Goal: Information Seeking & Learning: Learn about a topic

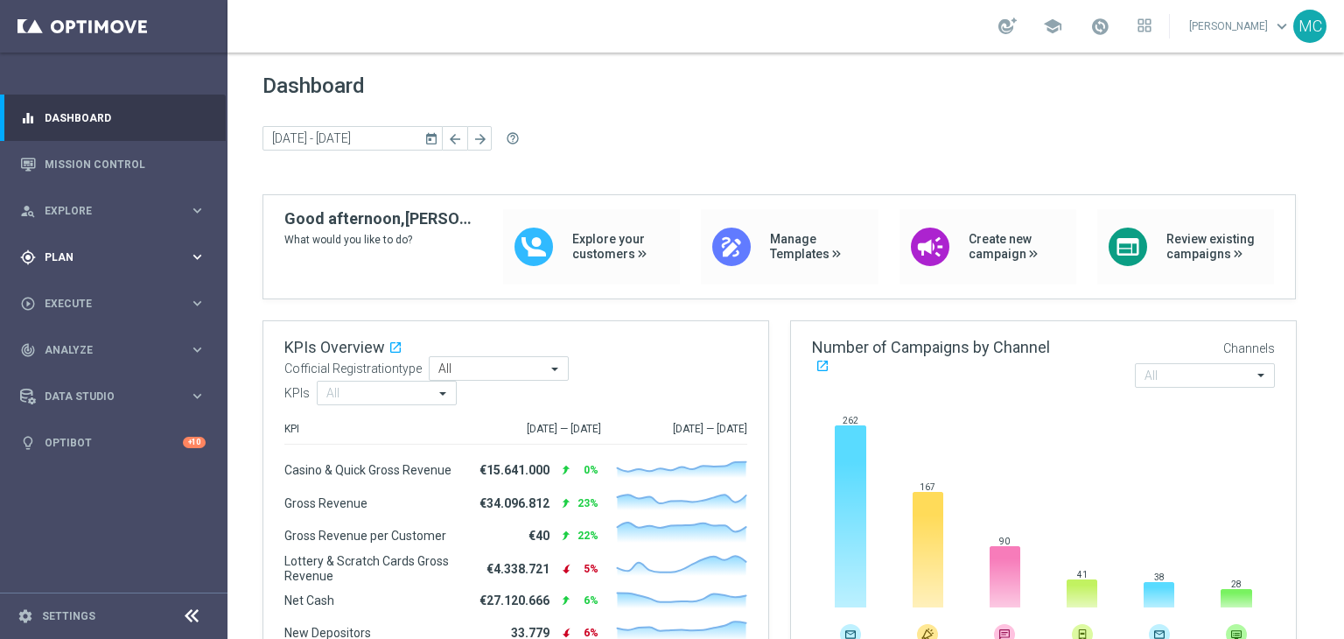
click at [165, 253] on span "Plan" at bounding box center [117, 257] width 144 height 10
click at [107, 290] on link "Target Groups" at bounding box center [113, 293] width 136 height 14
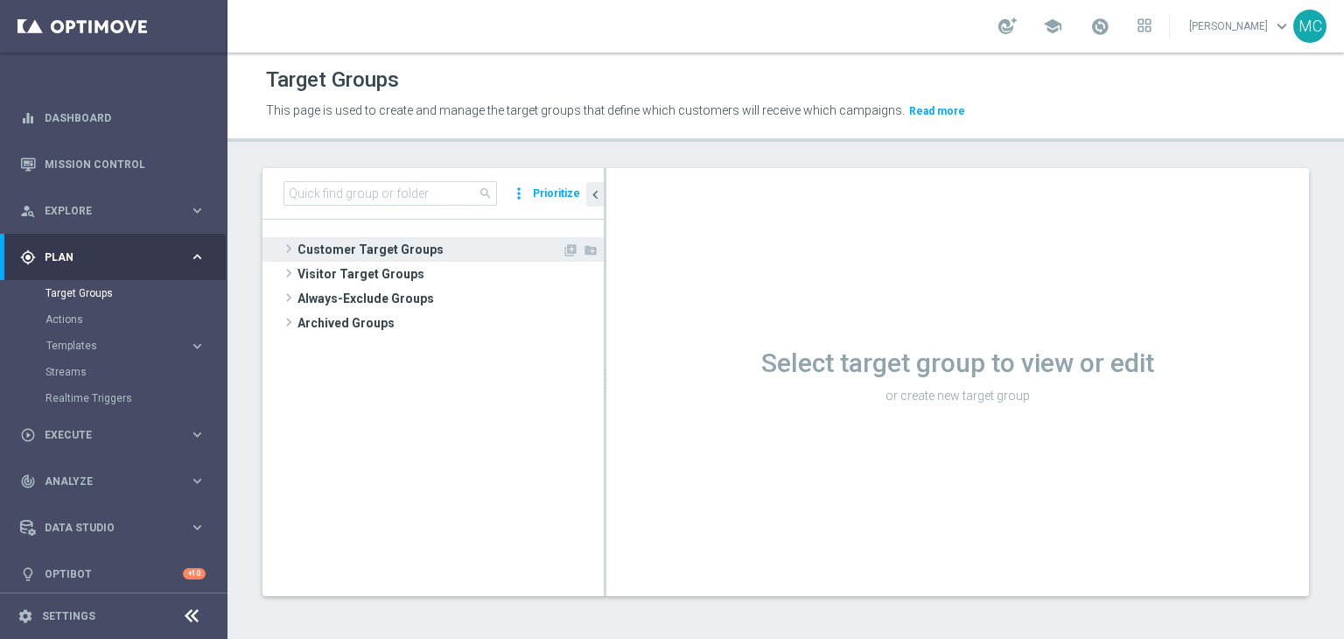
click at [367, 252] on span "Customer Target Groups" at bounding box center [429, 249] width 264 height 24
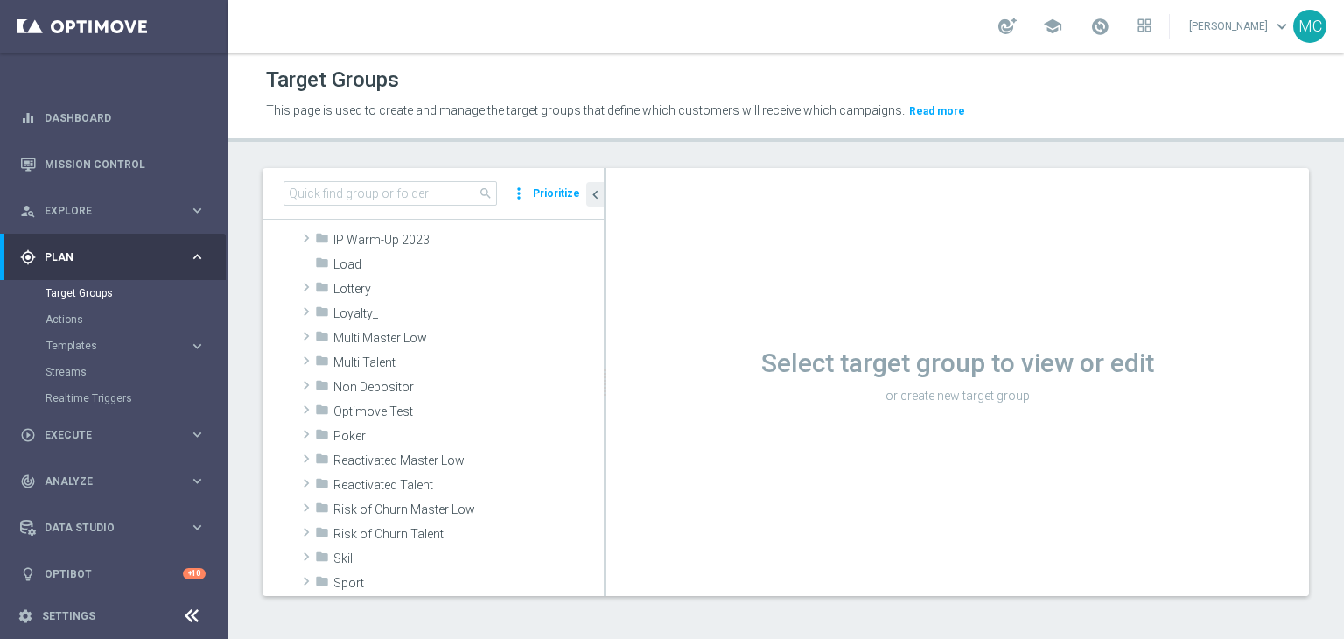
scroll to position [402, 0]
click at [399, 368] on span "Multi Talent" at bounding box center [427, 362] width 188 height 15
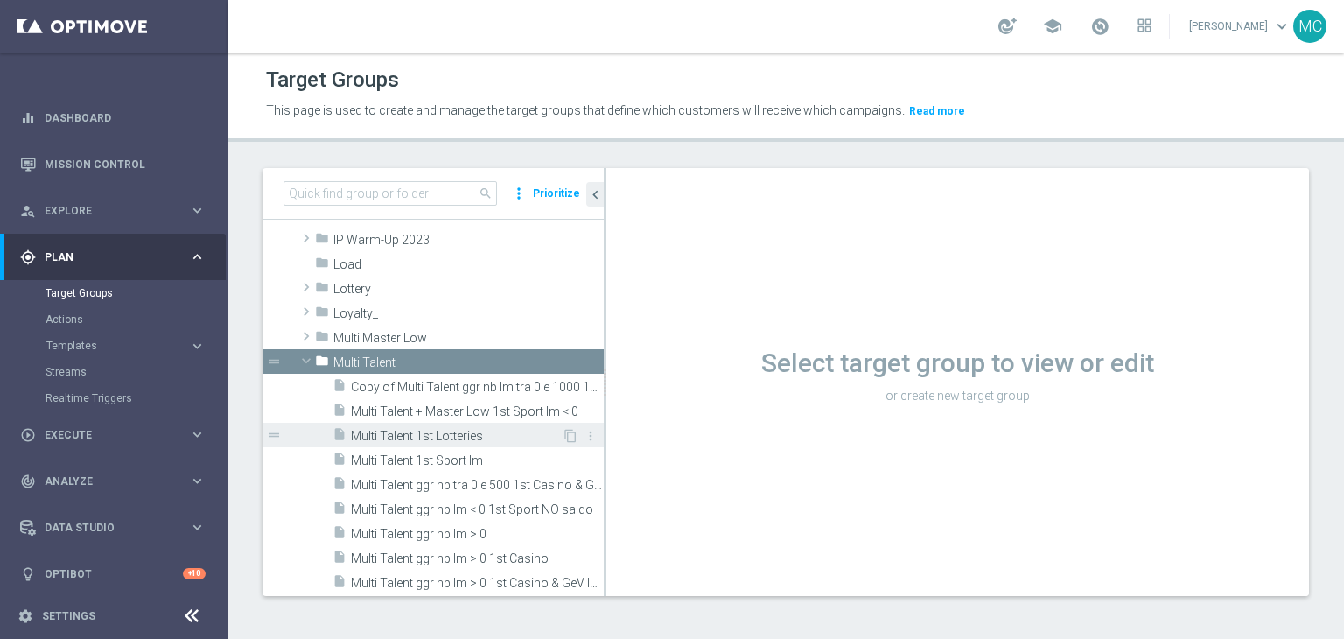
click at [420, 438] on span "Multi Talent 1st Lotteries" at bounding box center [456, 436] width 211 height 15
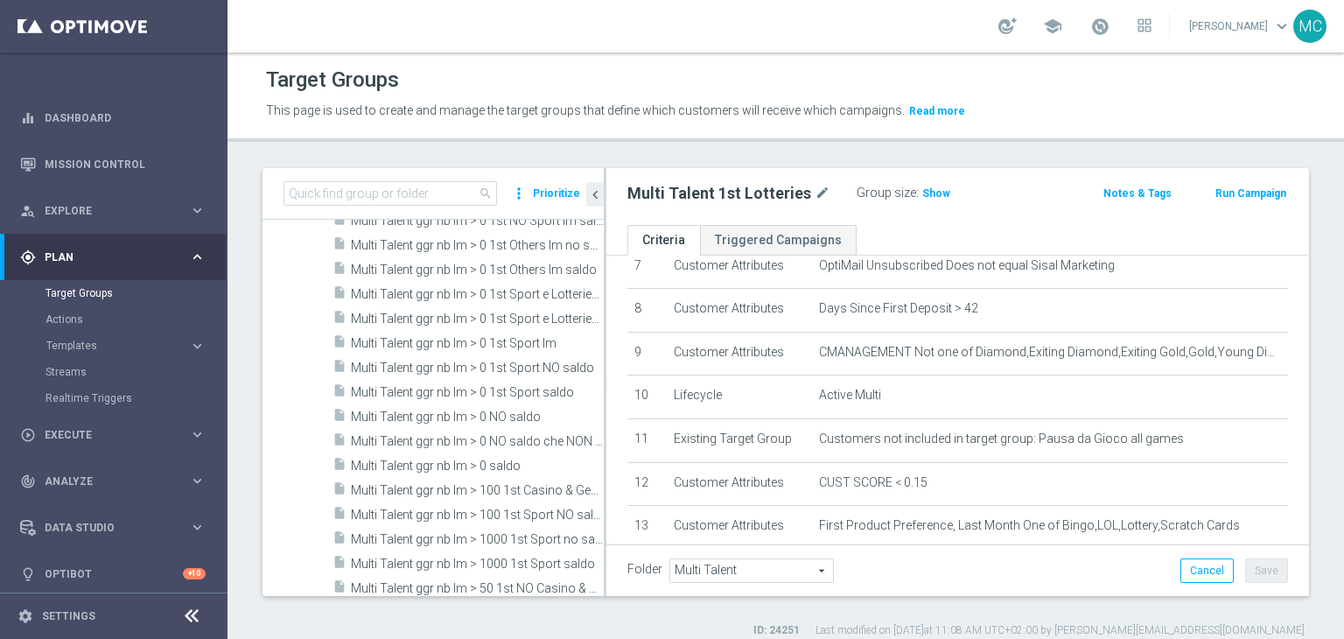
scroll to position [1048, 0]
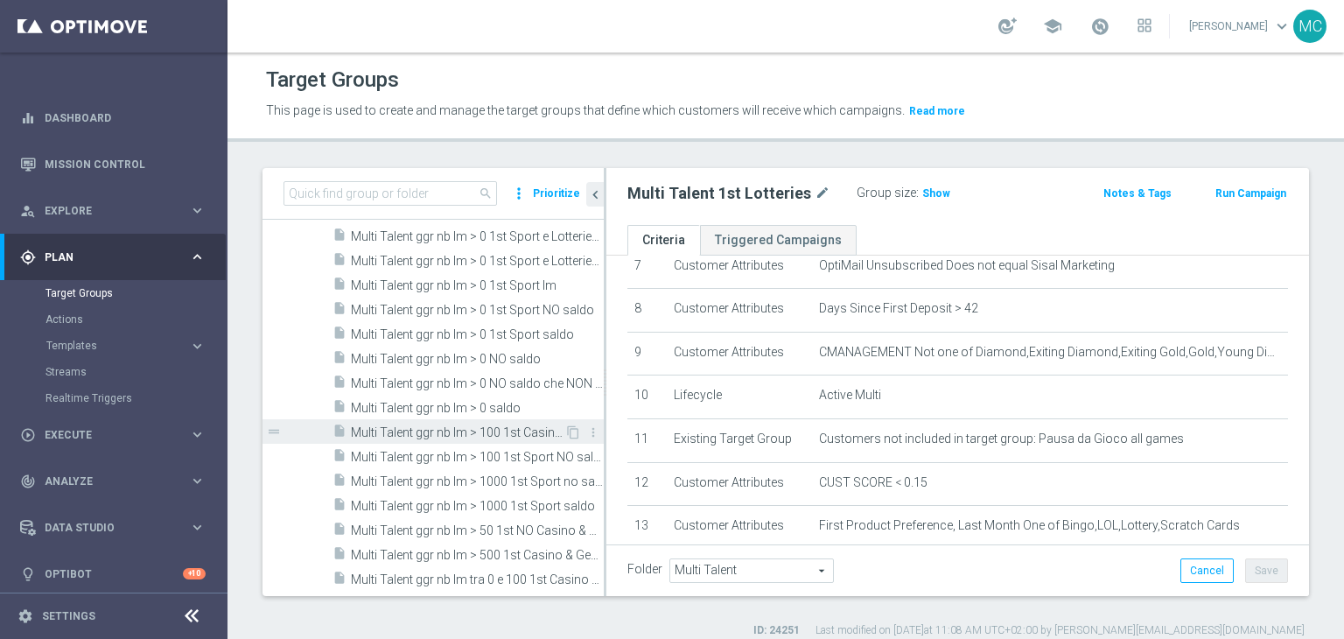
click at [482, 437] on span "Multi Talent ggr nb lm > 100 1st Casino & GeV lm NO saldo" at bounding box center [457, 432] width 213 height 15
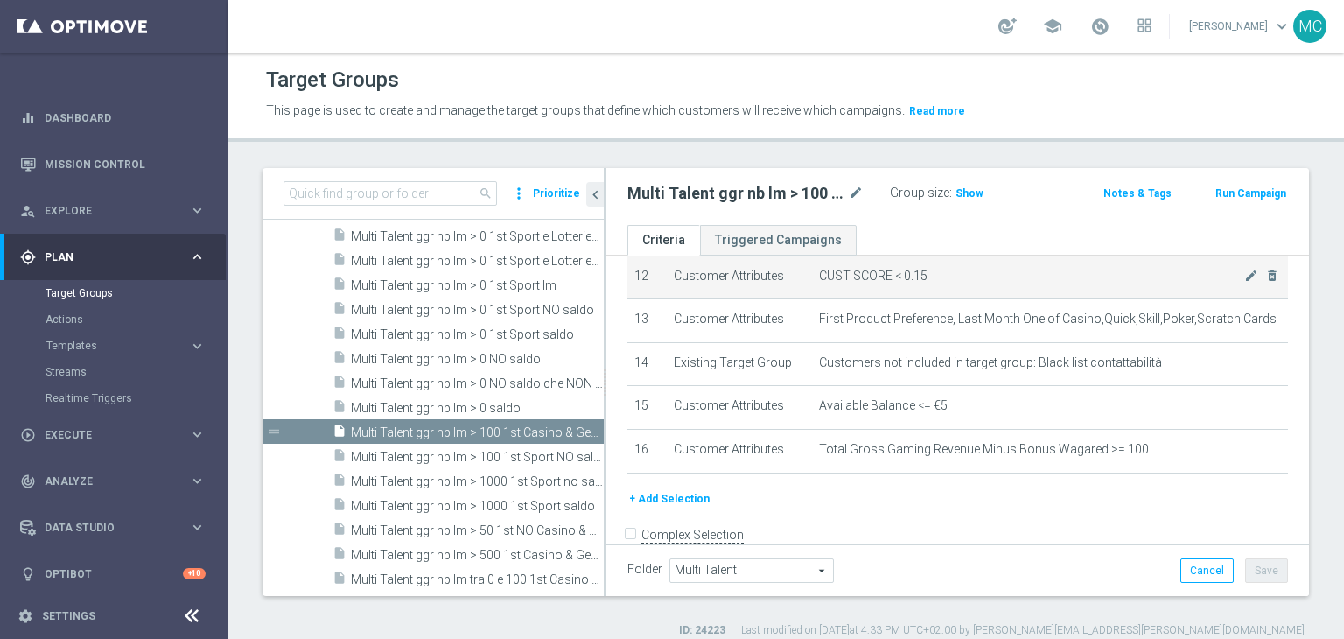
scroll to position [541, 0]
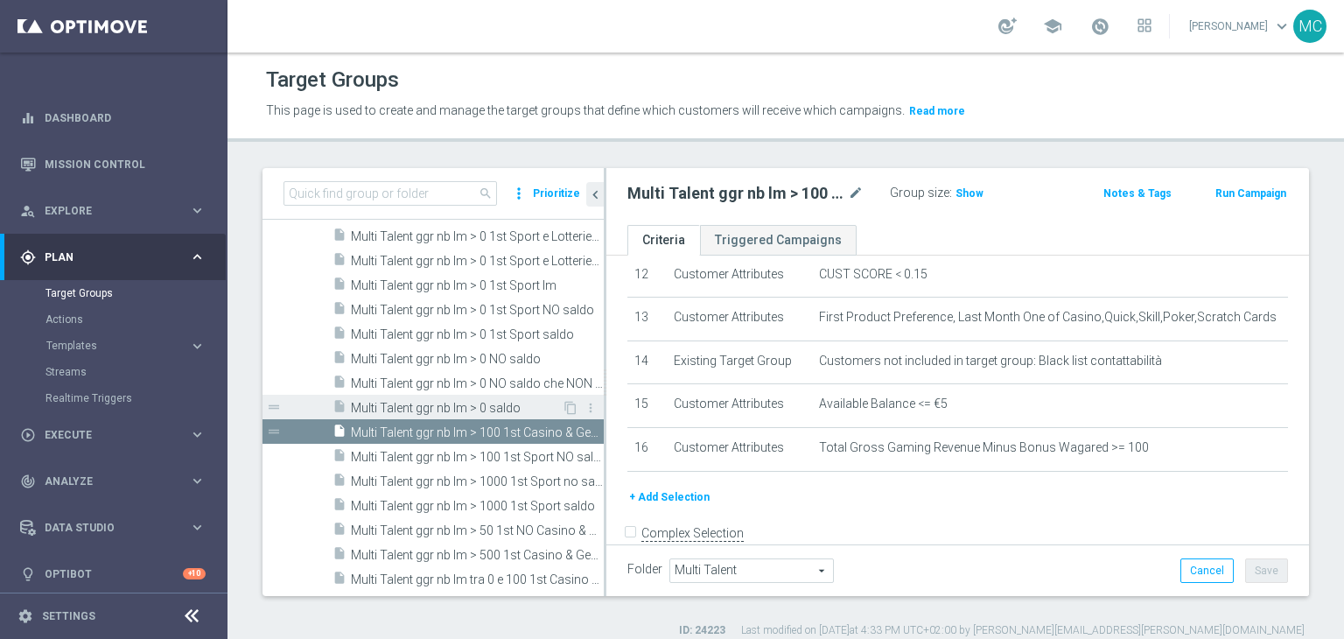
click at [426, 398] on div "insert_drive_file Multi Talent ggr nb lm > 0 saldo" at bounding box center [446, 407] width 229 height 24
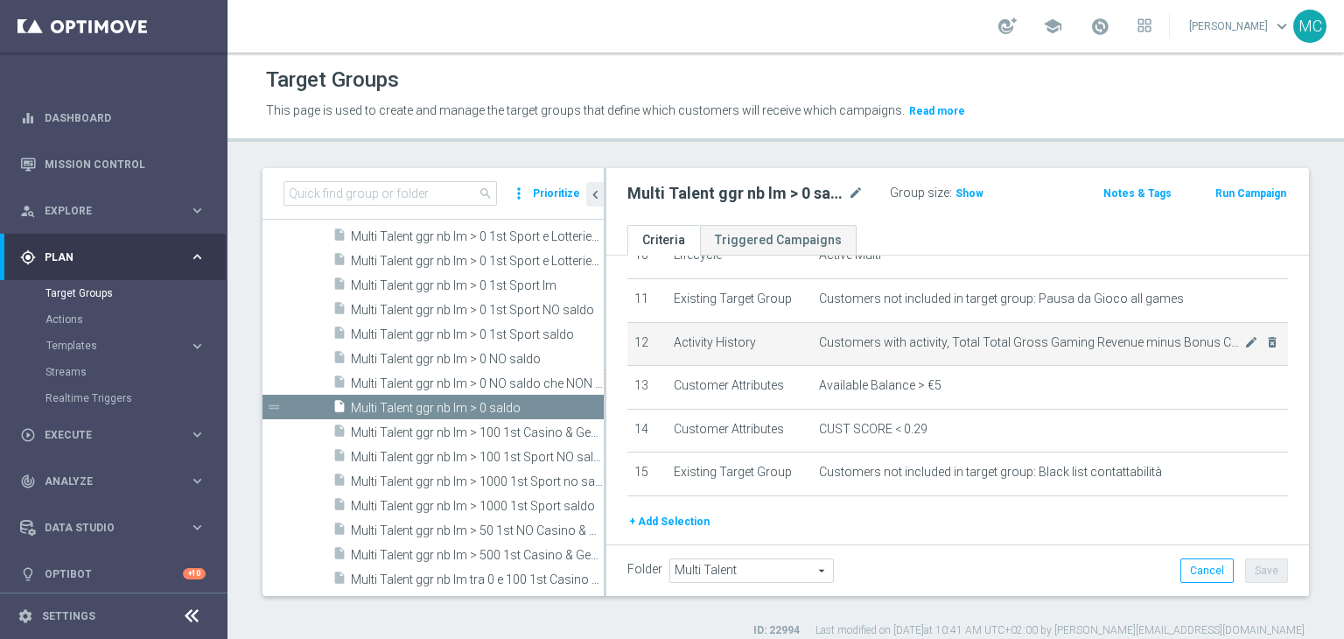
scroll to position [441, 0]
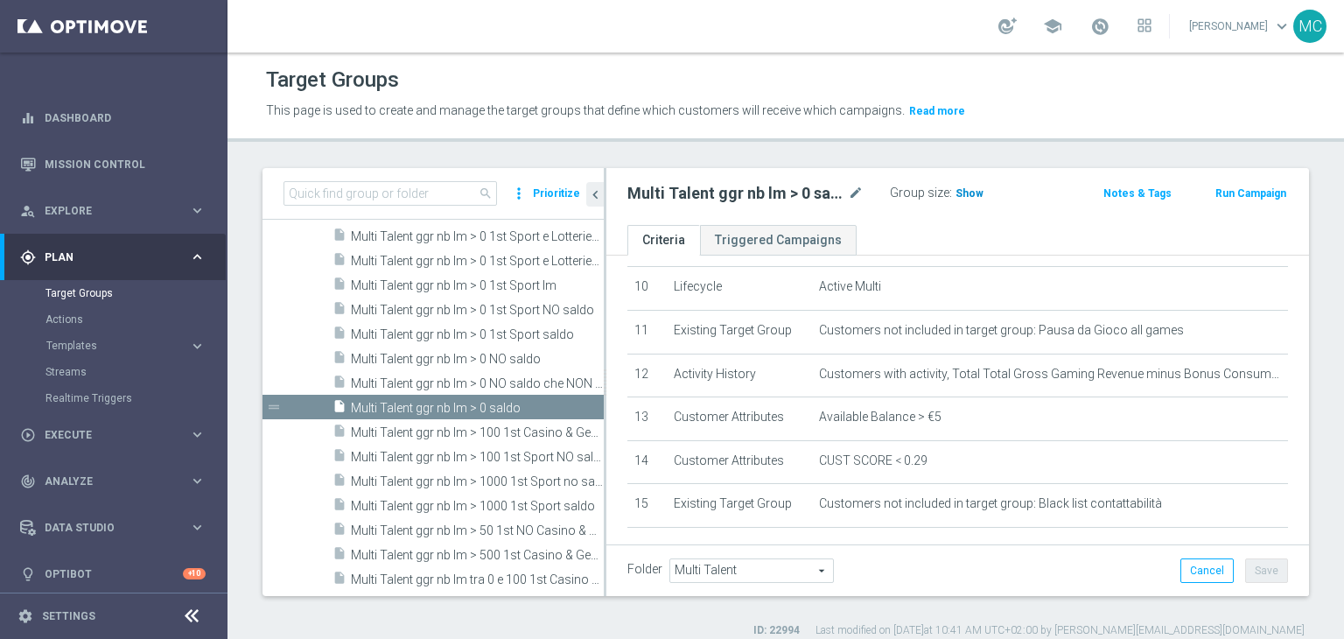
click at [968, 193] on span "Show" at bounding box center [969, 193] width 28 height 12
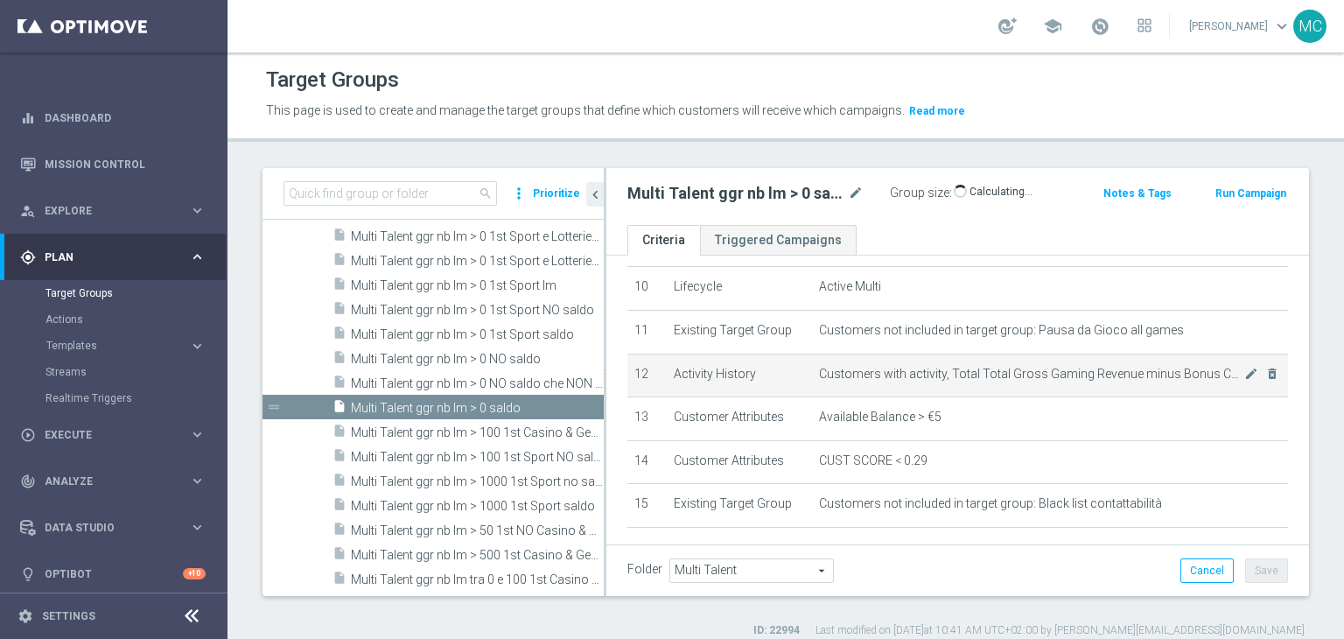
scroll to position [409, 0]
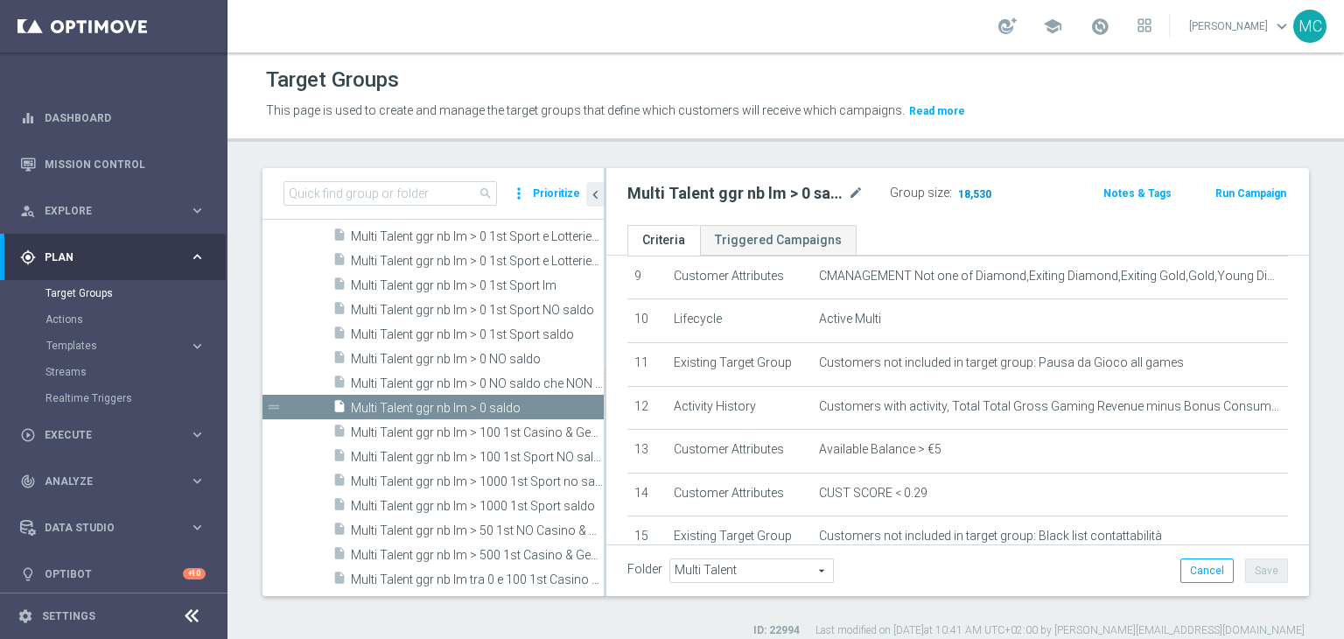
click at [975, 197] on span "18,530" at bounding box center [974, 195] width 37 height 17
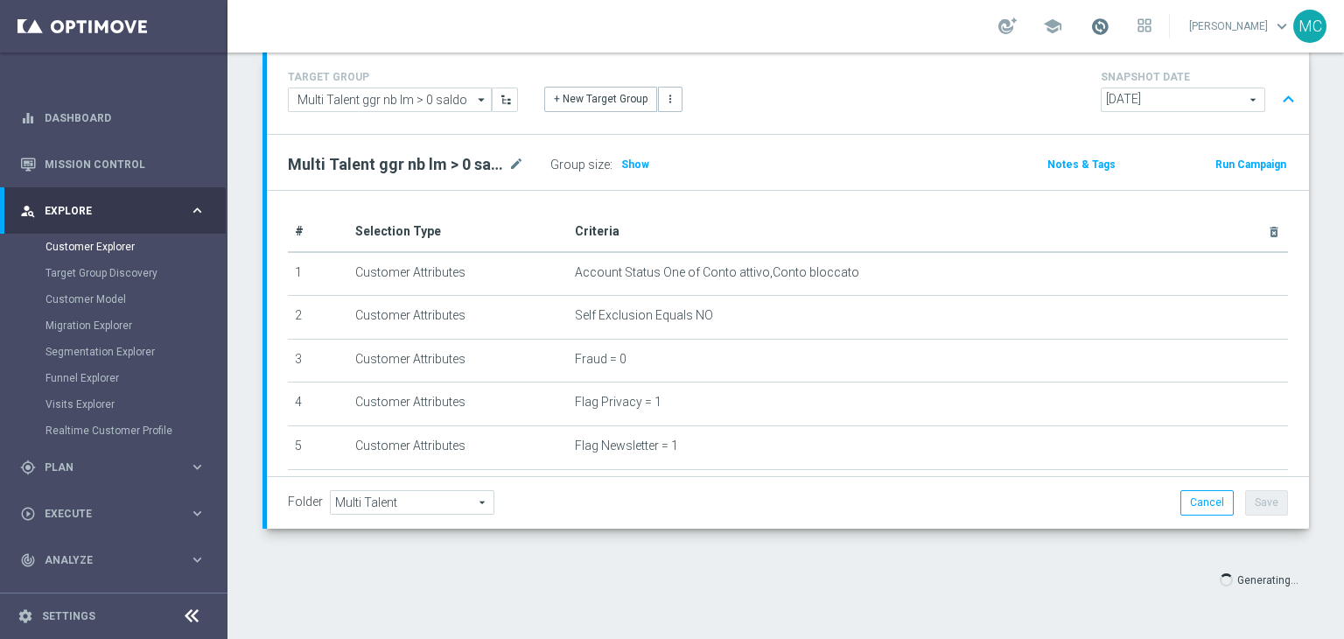
click at [1109, 33] on span at bounding box center [1099, 26] width 19 height 19
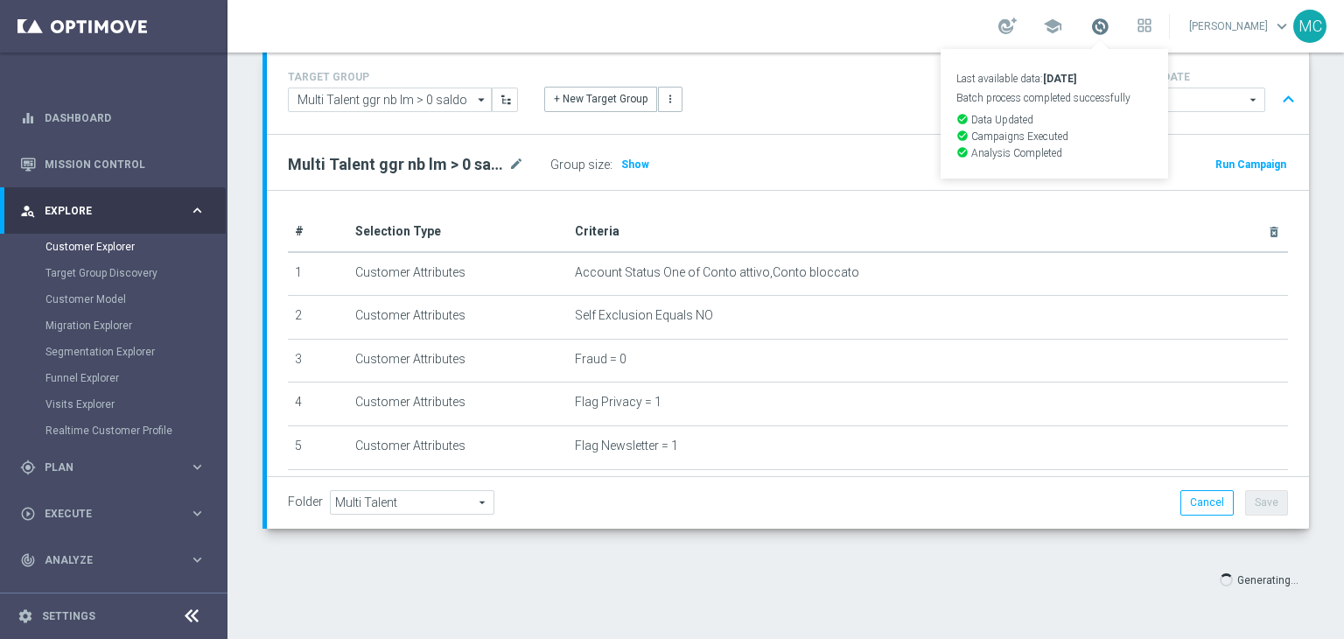
click at [1109, 33] on span at bounding box center [1099, 26] width 19 height 19
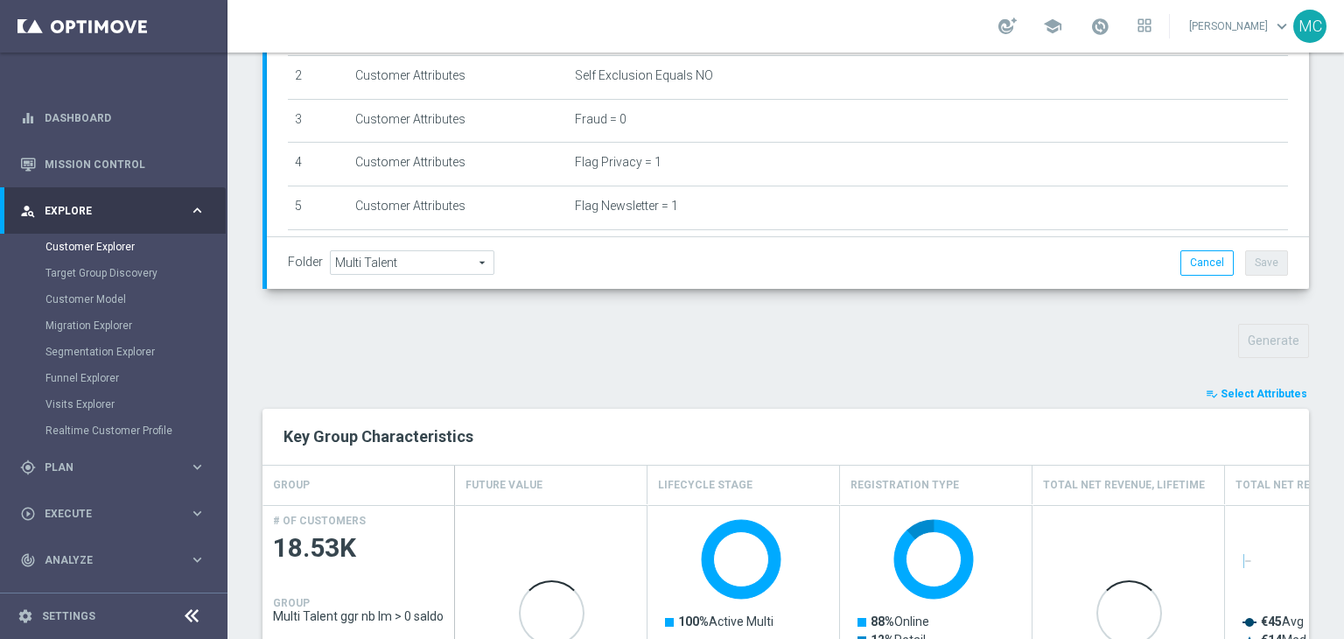
scroll to position [552, 0]
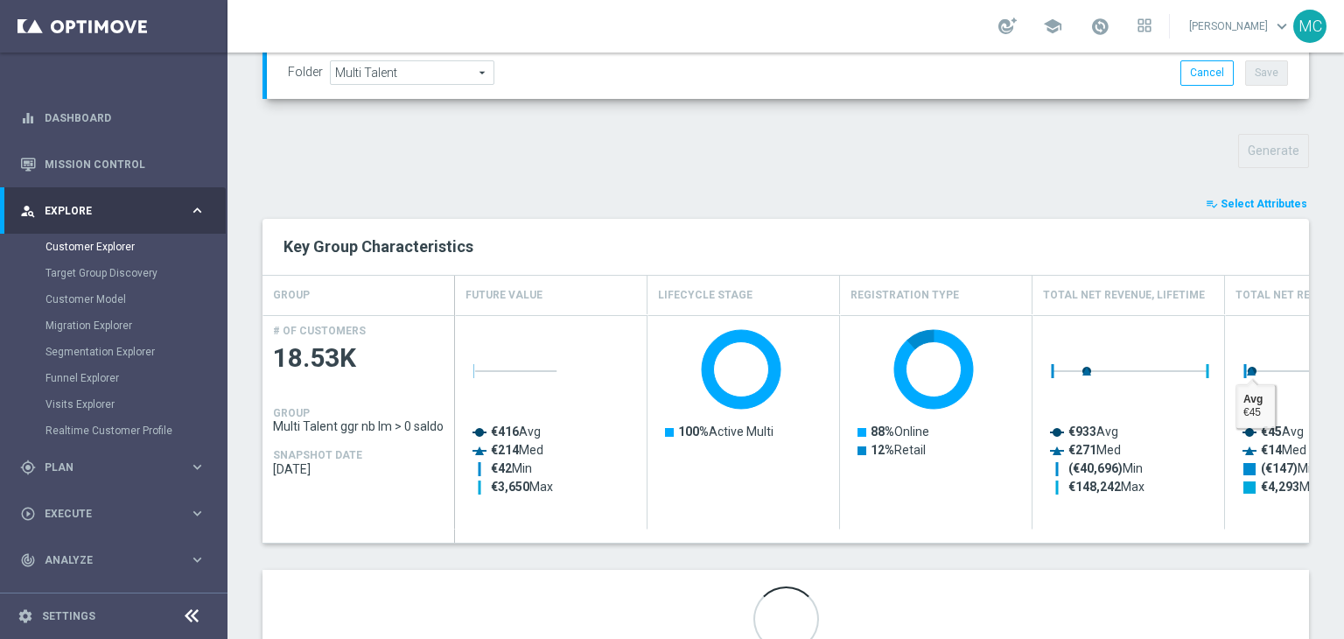
click at [1255, 207] on span "Select Attributes" at bounding box center [1263, 204] width 87 height 12
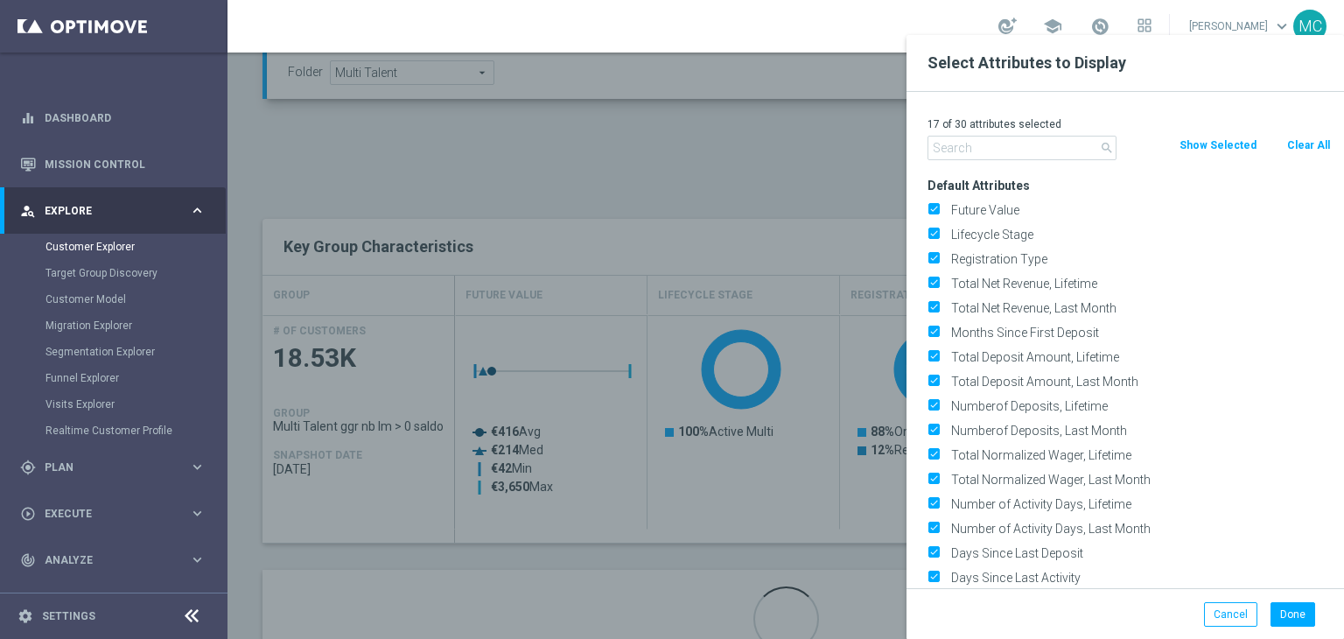
click at [1302, 144] on button "Clear All" at bounding box center [1308, 145] width 46 height 19
checkbox input "false"
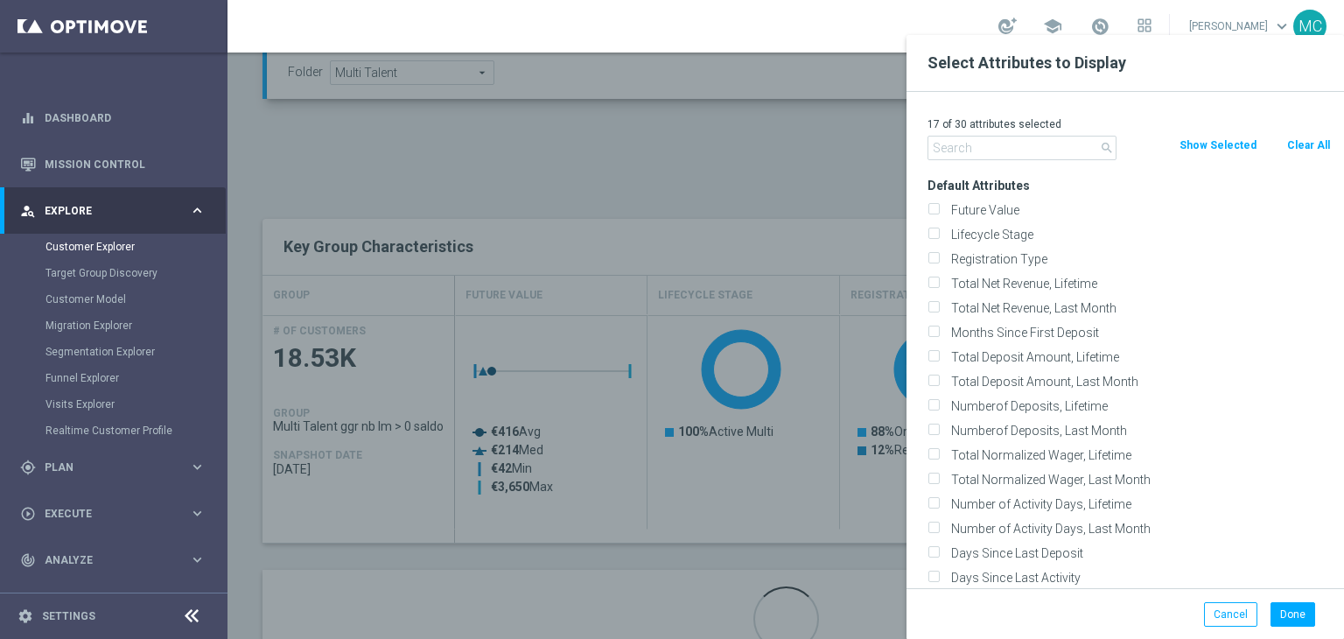
checkbox input "false"
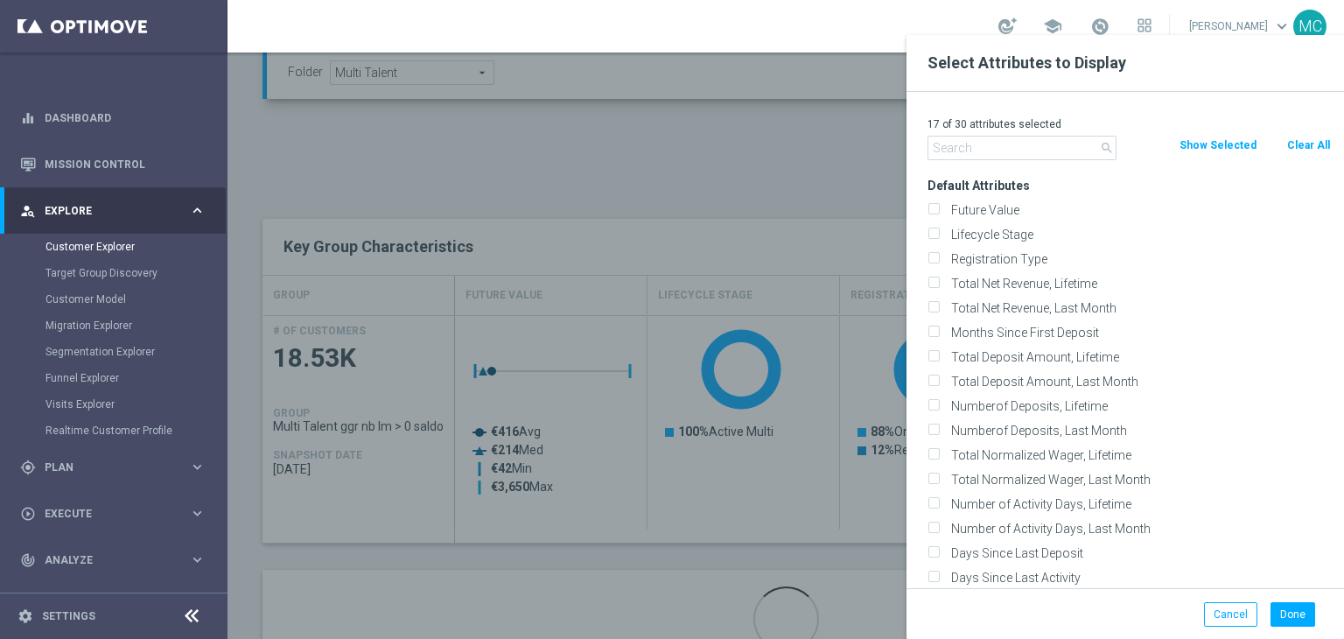
checkbox input "false"
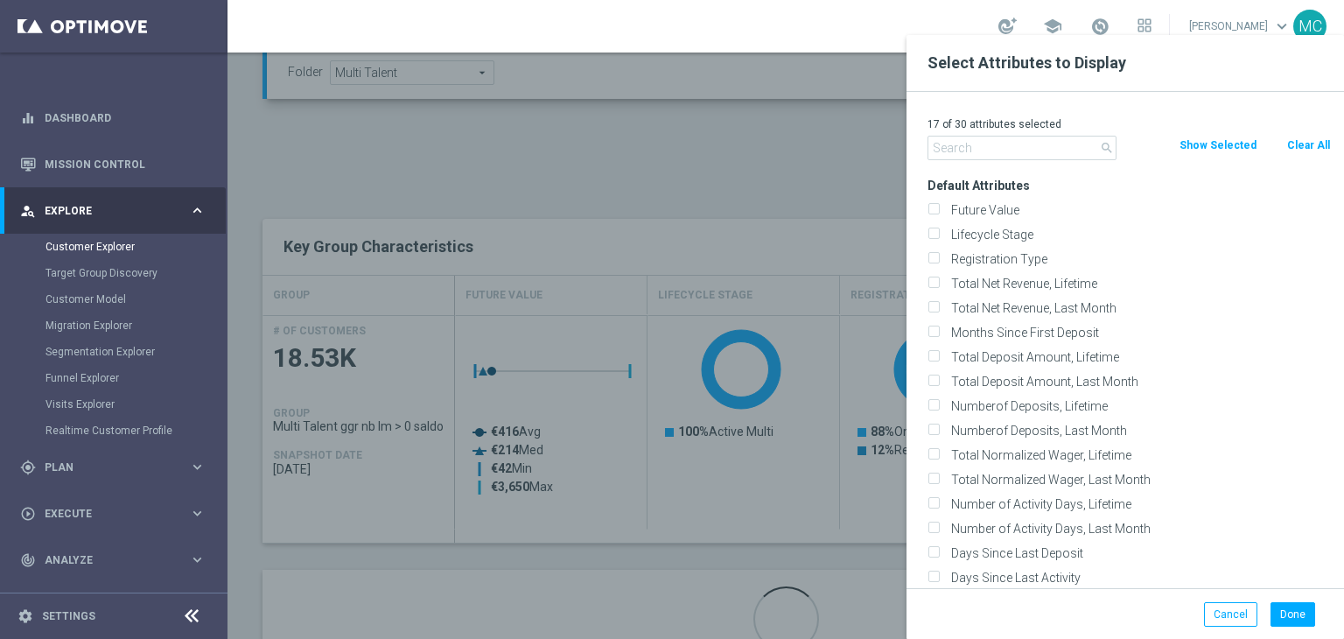
checkbox input "false"
click at [995, 143] on input "text" at bounding box center [1021, 148] width 189 height 24
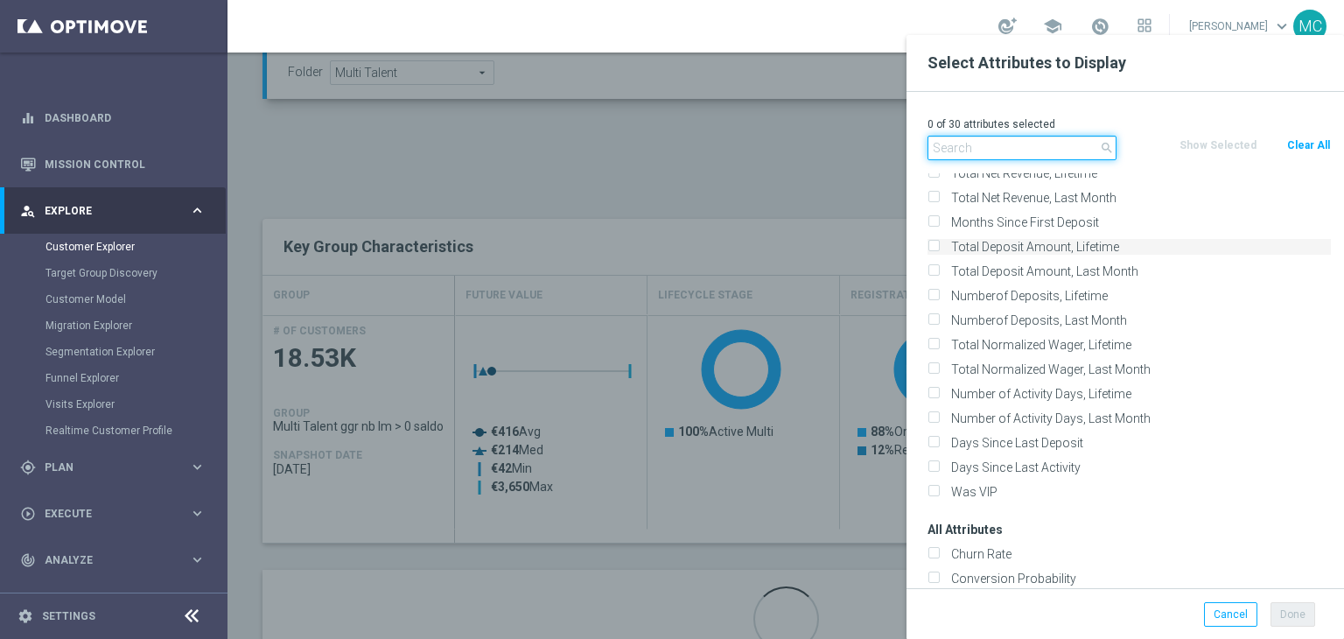
scroll to position [0, 0]
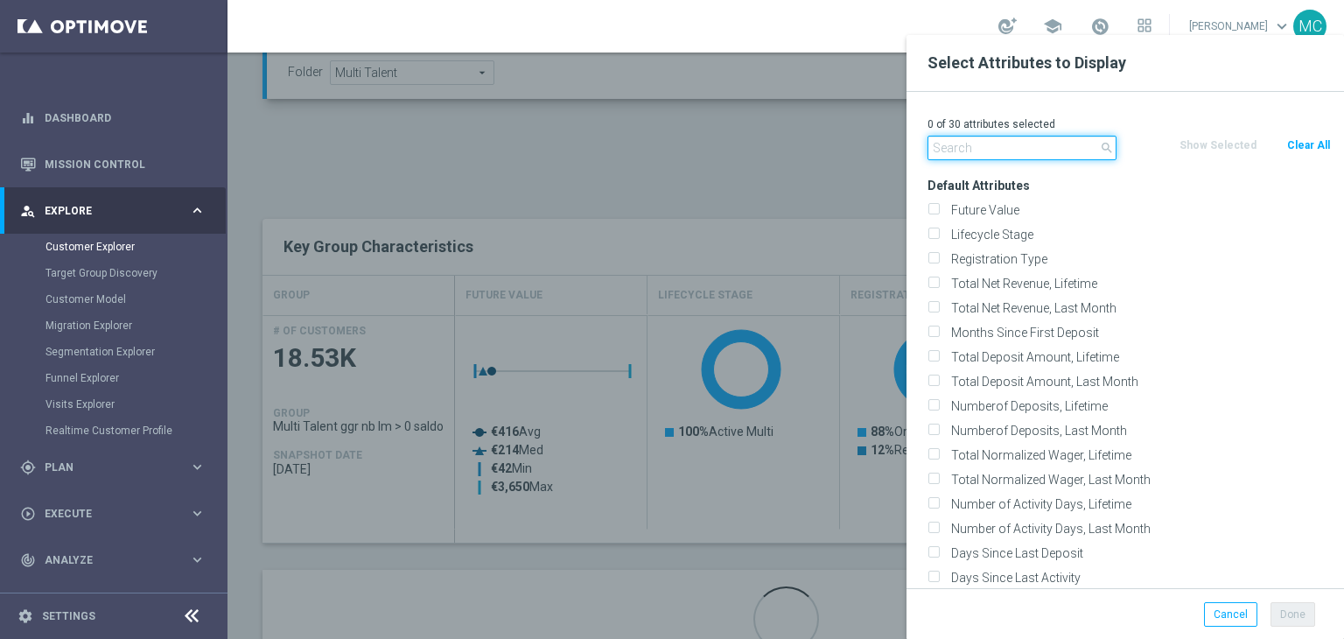
click at [1008, 152] on input "text" at bounding box center [1021, 148] width 189 height 24
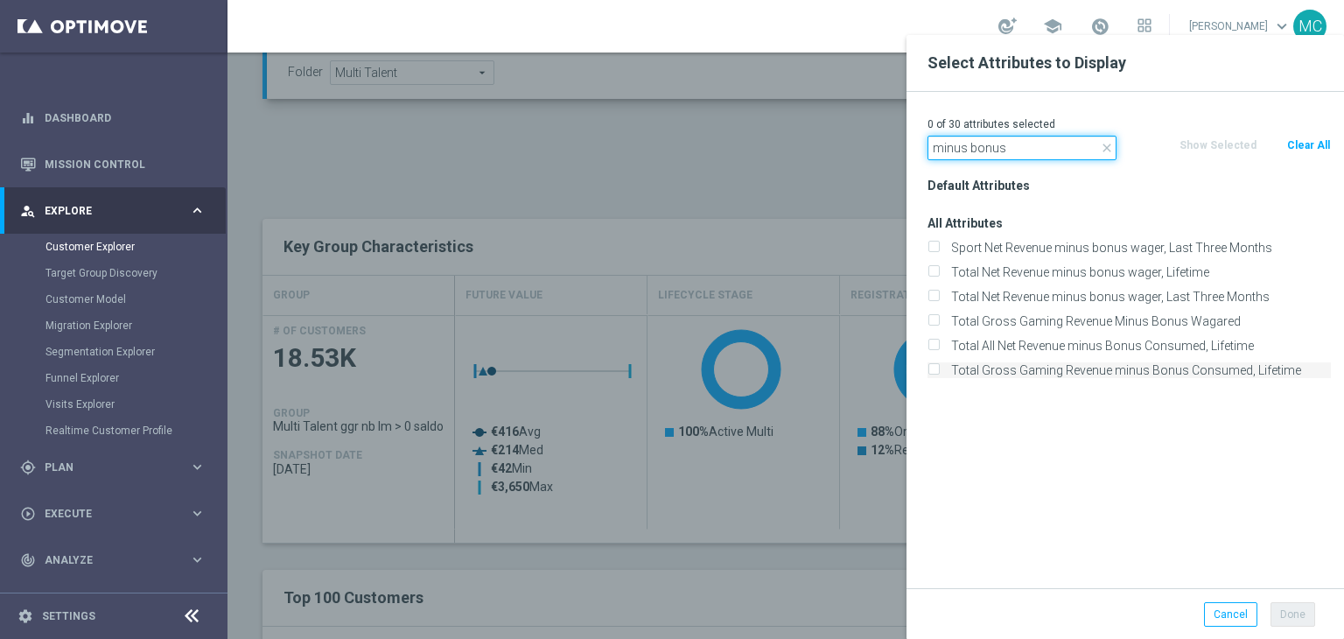
type input "minus bonus"
click at [1053, 367] on label "Total Gross Gaming Revenue minus Bonus Consumed, Lifetime" at bounding box center [1138, 370] width 386 height 16
click at [939, 367] on input "Total Gross Gaming Revenue minus Bonus Consumed, Lifetime" at bounding box center [932, 372] width 11 height 11
checkbox input "true"
click at [1279, 606] on button "Done" at bounding box center [1292, 614] width 45 height 24
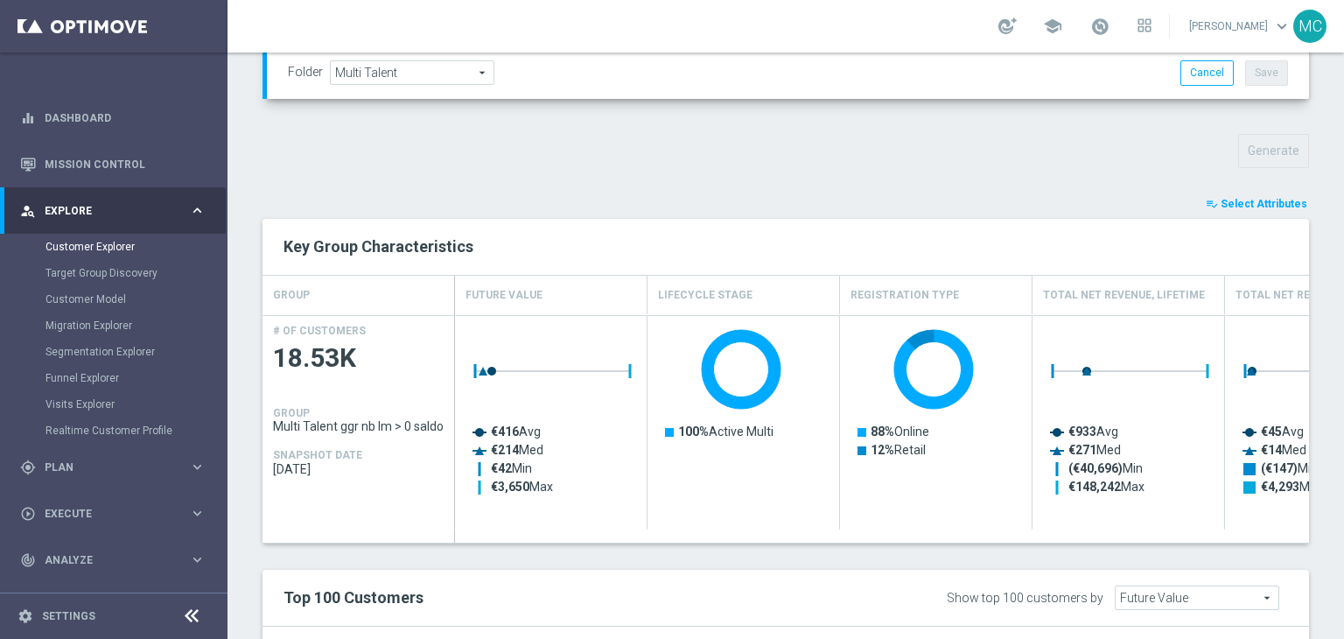
type input "Search"
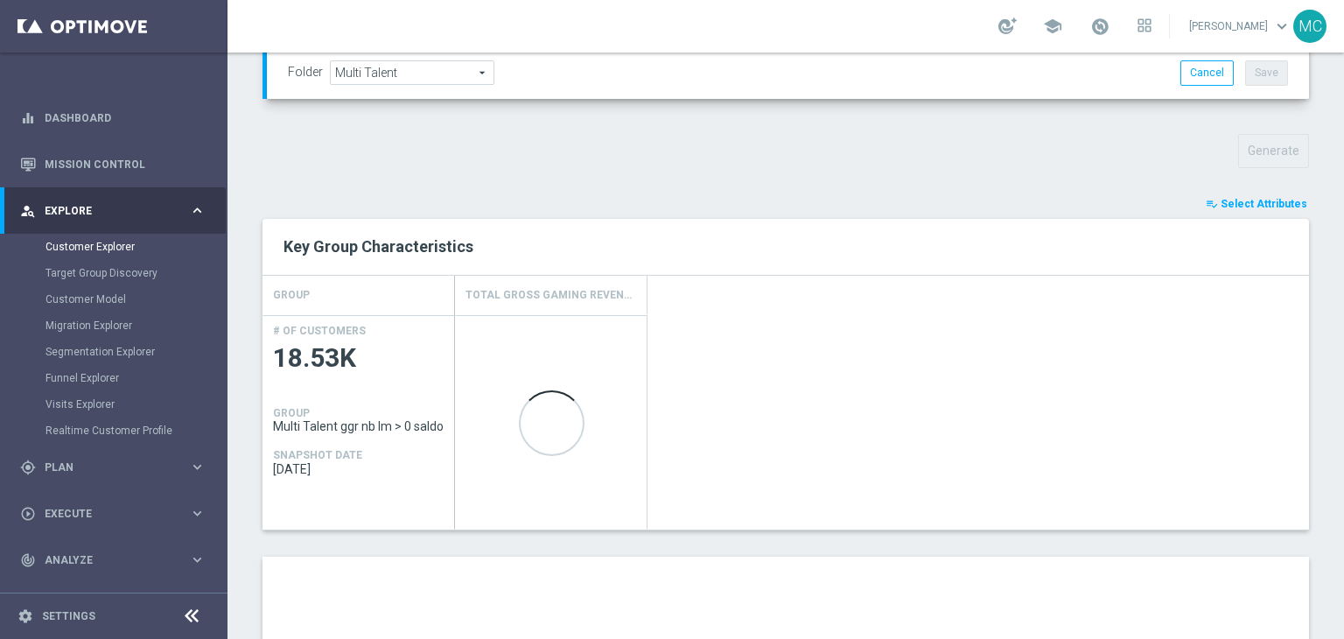
click at [1307, 463] on div "TARGET GROUP Multi Talent ggr nb lm > 0 saldo Multi Talent ggr nb lm > 0 saldo …" at bounding box center [785, 342] width 1116 height 1447
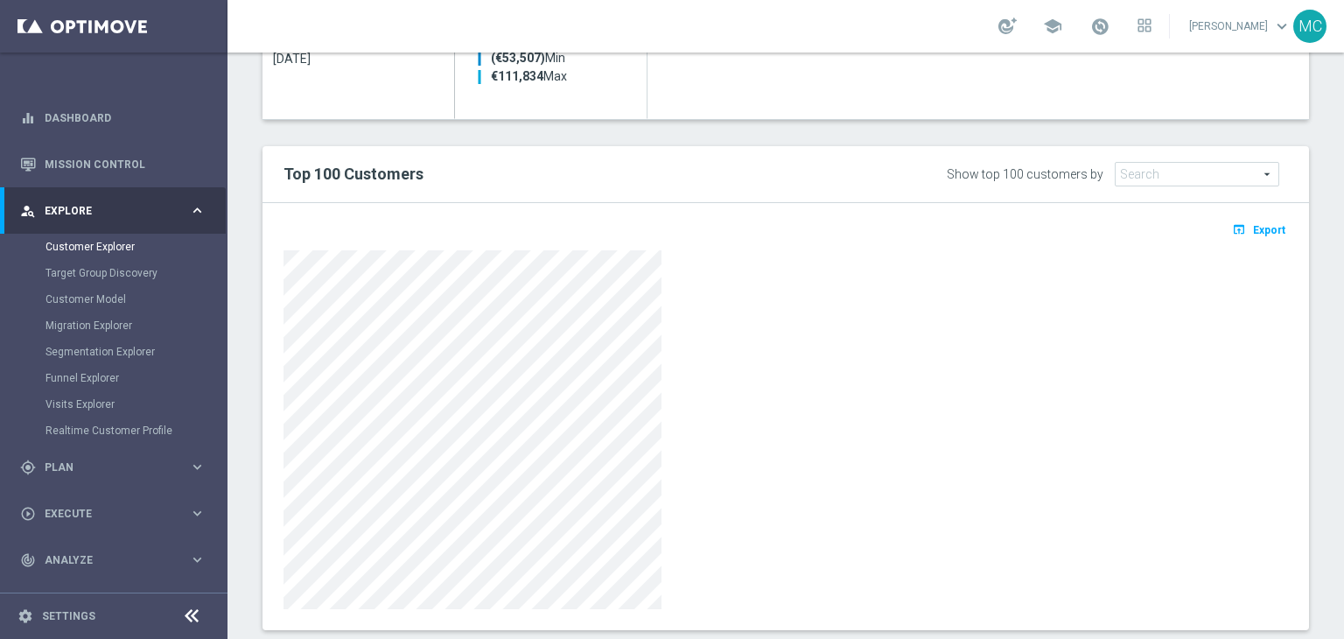
scroll to position [996, 0]
